Goal: Find specific page/section: Find specific page/section

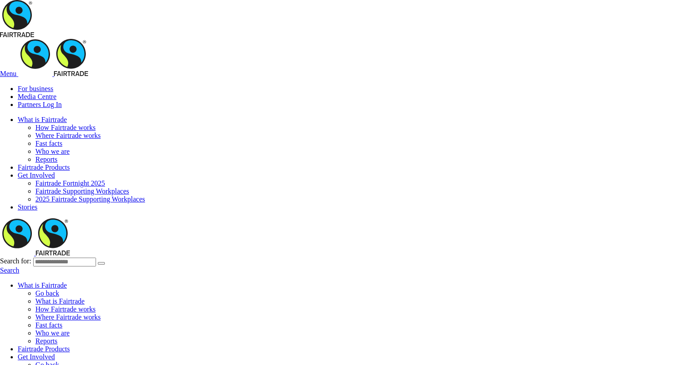
click at [171, 39] on div "Menu For business Media Centre Partners Log In What is Fairtrade How Fairtrade …" at bounding box center [336, 148] width 673 height 219
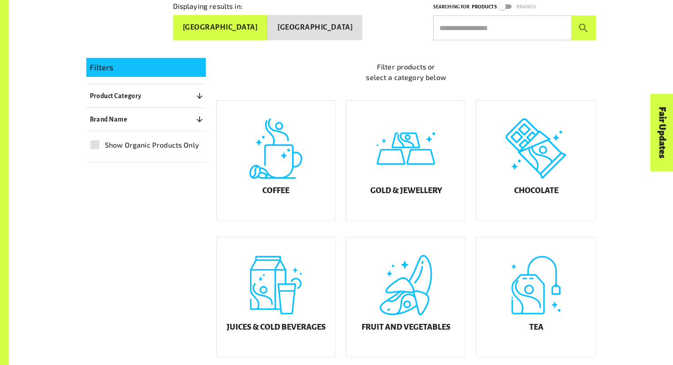
scroll to position [212, 0]
